Goal: Find specific page/section

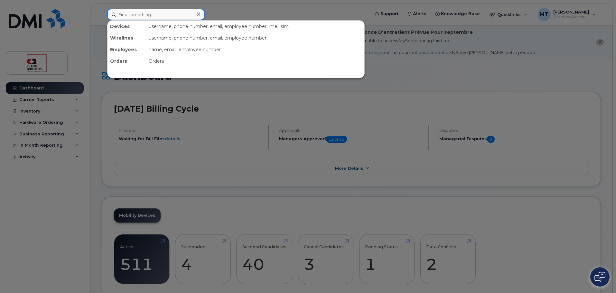
click at [168, 14] on input at bounding box center [156, 15] width 98 height 12
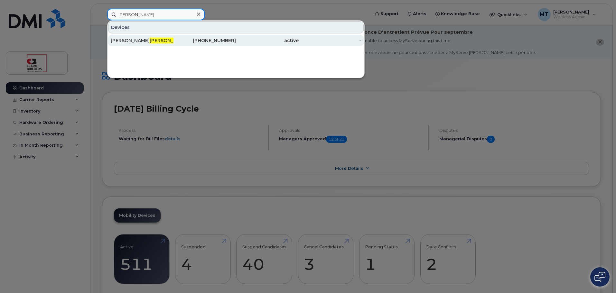
type input "[PERSON_NAME]"
click at [152, 37] on div "[PERSON_NAME]" at bounding box center [142, 41] width 63 height 12
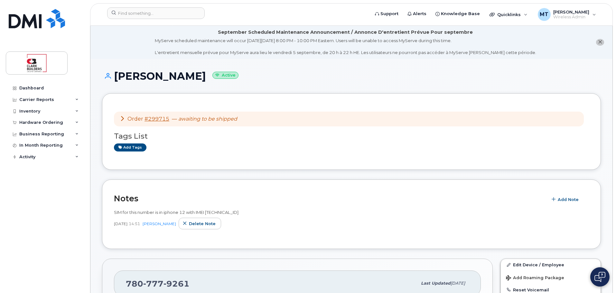
click at [124, 117] on icon at bounding box center [122, 118] width 5 height 5
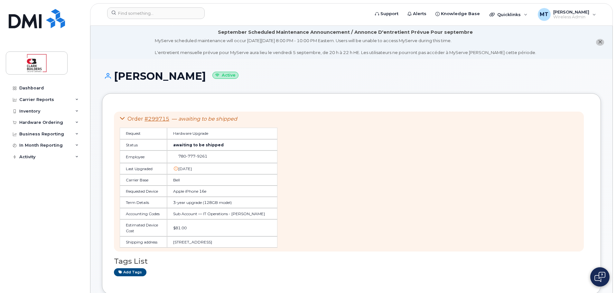
click at [123, 118] on icon at bounding box center [122, 118] width 5 height 5
